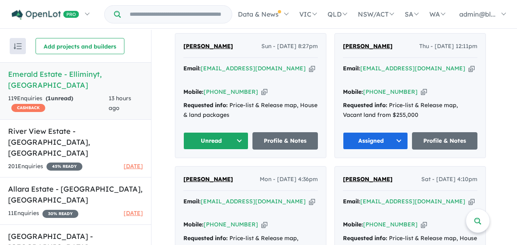
scroll to position [343, 0]
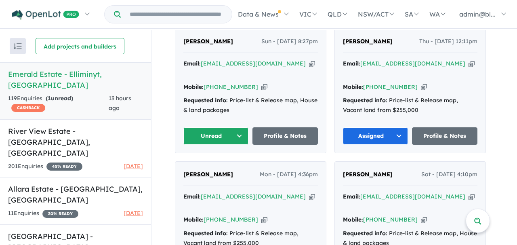
click at [269, 74] on div "Email: [EMAIL_ADDRESS][DOMAIN_NAME] Copied!" at bounding box center [250, 68] width 135 height 19
click at [309, 68] on icon "button" at bounding box center [312, 63] width 6 height 8
click at [261, 86] on icon "button" at bounding box center [264, 87] width 6 height 8
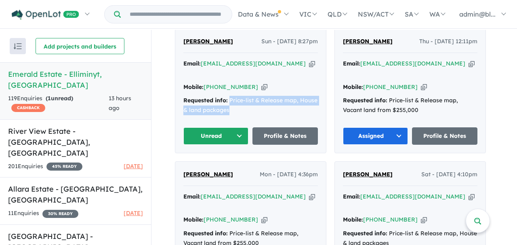
drag, startPoint x: 230, startPoint y: 98, endPoint x: 249, endPoint y: 111, distance: 22.9
click at [249, 111] on div "Requested info: Price-list & Release map, House & land packages" at bounding box center [250, 105] width 135 height 19
copy div "Price-list & Release map, House & land packages"
click at [243, 134] on button "Unread" at bounding box center [215, 135] width 65 height 17
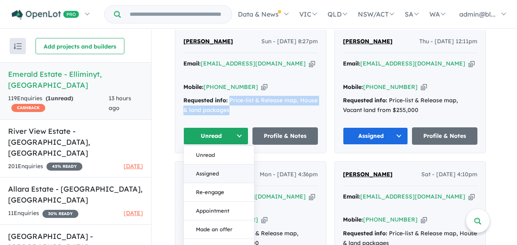
click at [221, 173] on button "Assigned" at bounding box center [219, 173] width 70 height 19
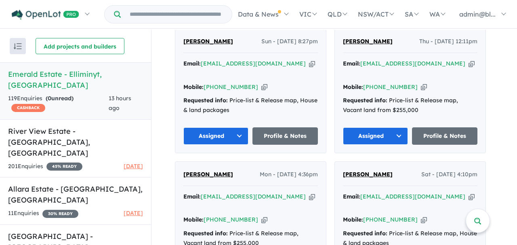
click at [170, 89] on div "View 6 projects in your account Emerald Estate - Elliminyt OPENLOT $ 200 CASHBA…" at bounding box center [334, 235] width 366 height 1096
drag, startPoint x: 267, startPoint y: 50, endPoint x: 320, endPoint y: 53, distance: 53.4
click at [320, 53] on div "[PERSON_NAME] Sun - [DATE] 8:27pm Email: [EMAIL_ADDRESS][DOMAIN_NAME] Copied! M…" at bounding box center [250, 91] width 151 height 124
copy span "[DATE] 8:27pm"
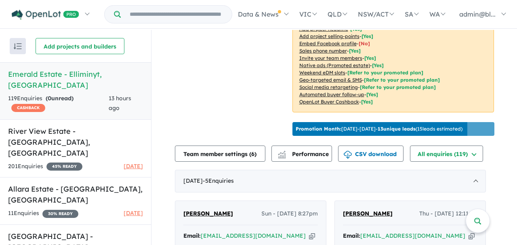
scroll to position [0, 0]
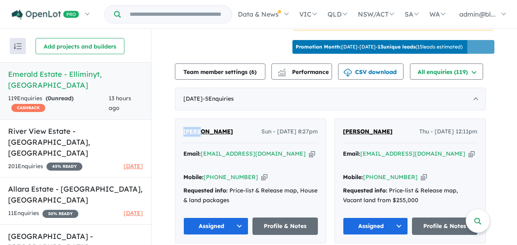
scroll to position [250, 0]
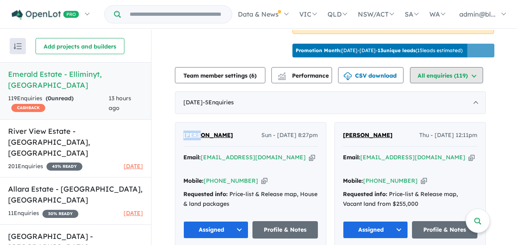
click at [437, 83] on button "All enquiries ( 119 )" at bounding box center [446, 75] width 73 height 16
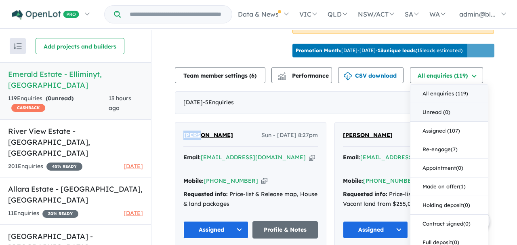
click at [433, 122] on button "Unread (0)" at bounding box center [449, 112] width 78 height 19
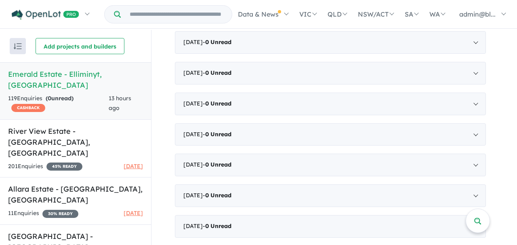
scroll to position [1, 0]
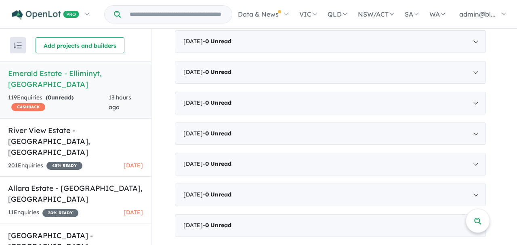
click at [55, 68] on h5 "Emerald Estate - [GEOGRAPHIC_DATA] , [GEOGRAPHIC_DATA]" at bounding box center [75, 79] width 135 height 22
click at [42, 126] on link "River View Estate - [GEOGRAPHIC_DATA] , [GEOGRAPHIC_DATA] 201 Enquir ies ( 0 un…" at bounding box center [75, 147] width 151 height 59
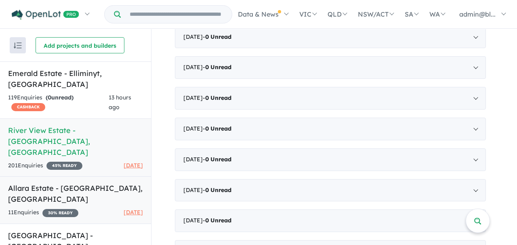
scroll to position [1168, 0]
click at [17, 176] on link "Allara Estate - [GEOGRAPHIC_DATA] , [GEOGRAPHIC_DATA] 11 Enquir ies ( 0 unread)…" at bounding box center [75, 200] width 151 height 48
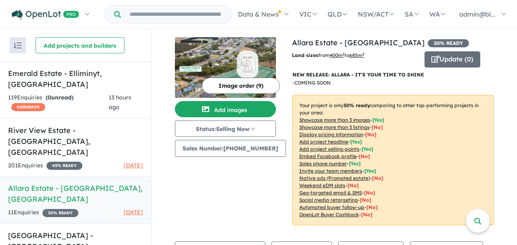
click at [244, 88] on button "Image order ( 9 )" at bounding box center [241, 86] width 78 height 16
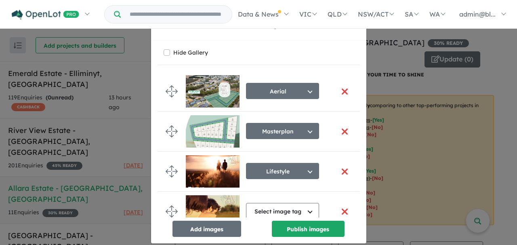
click at [401, 64] on div "Re-order images × Close Hide Gallery Aerial Select image tag Aerial Location Ma…" at bounding box center [258, 122] width 517 height 245
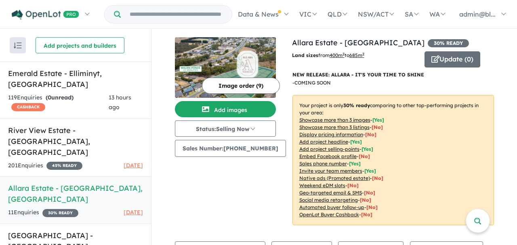
click at [198, 170] on div "Image order ( 9 ) Add images Status: Selling Now In Planning Coming Soon Sellin…" at bounding box center [233, 136] width 117 height 198
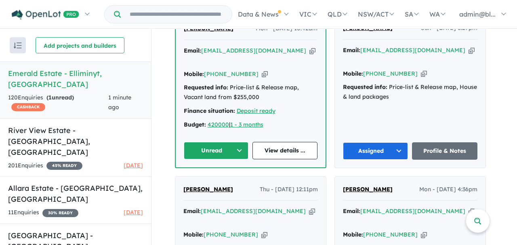
scroll to position [359, 0]
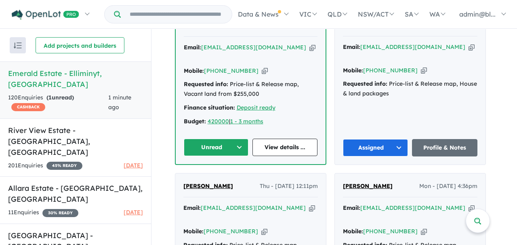
click at [309, 52] on icon "button" at bounding box center [312, 47] width 6 height 8
click at [262, 67] on icon "button" at bounding box center [265, 71] width 6 height 8
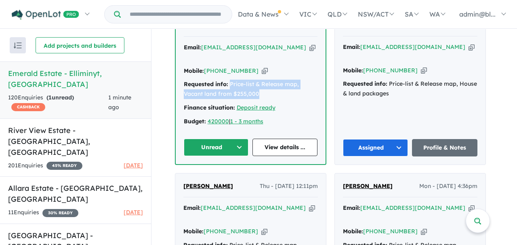
drag, startPoint x: 232, startPoint y: 81, endPoint x: 263, endPoint y: 91, distance: 32.3
click at [263, 91] on div "Requested info: Price-list & Release map, Vacant land from $255,000" at bounding box center [251, 89] width 134 height 19
copy div "Price-list & Release map, Vacant land from $255,000"
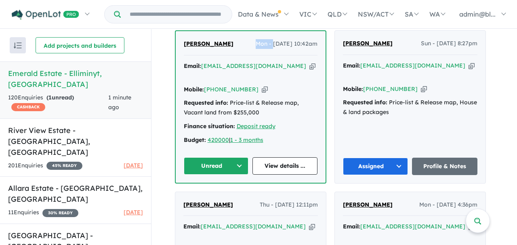
scroll to position [337, 0]
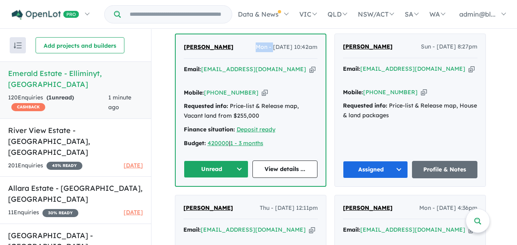
drag, startPoint x: 263, startPoint y: 32, endPoint x: 318, endPoint y: 56, distance: 59.9
click at [318, 52] on span "Mon - 11/08/2025, 10:42am" at bounding box center [287, 47] width 62 height 10
copy span "11/08/2025, 10:42am"
click at [236, 166] on button "Unread" at bounding box center [216, 168] width 65 height 17
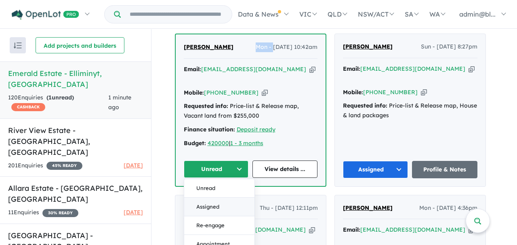
click at [221, 203] on button "Assigned" at bounding box center [219, 207] width 70 height 19
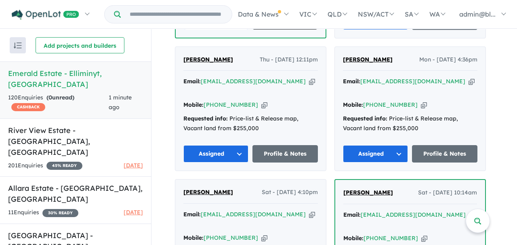
scroll to position [495, 0]
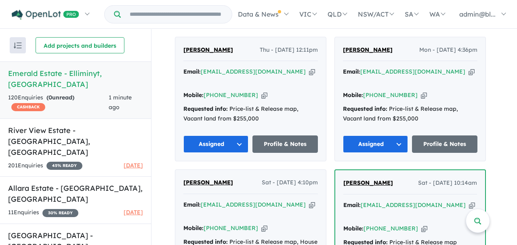
click at [156, 133] on div "View 6 projects in your account Emerald Estate - Elliminyt OPENLOT $ 200 CASHBA…" at bounding box center [334, 96] width 366 height 1124
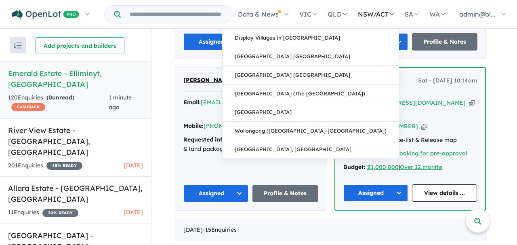
scroll to position [605, 0]
